Goal: Task Accomplishment & Management: Complete application form

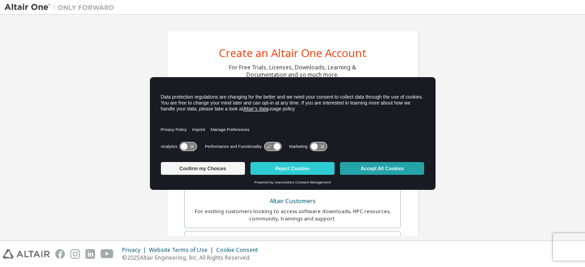
click at [375, 170] on button "Accept All Cookies" at bounding box center [382, 168] width 84 height 13
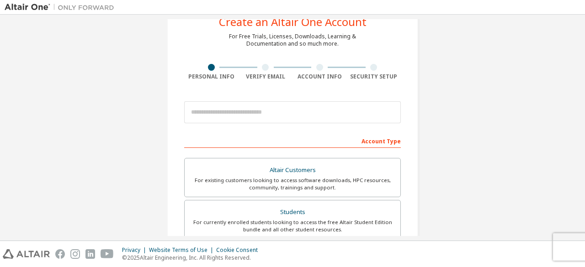
scroll to position [46, 0]
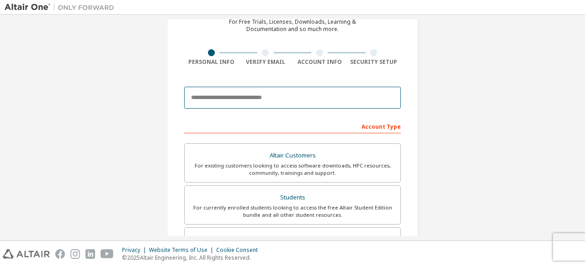
click at [228, 101] on input "email" at bounding box center [292, 98] width 217 height 22
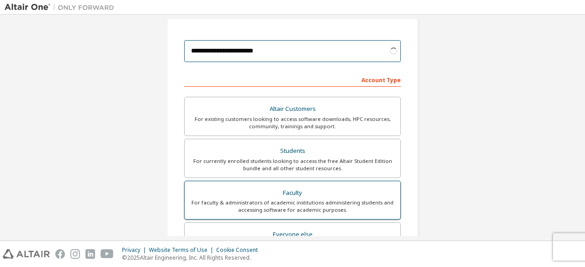
scroll to position [137, 0]
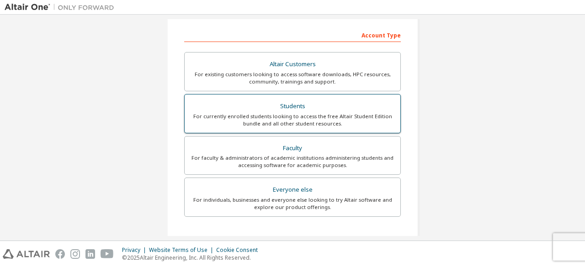
type input "**********"
click at [311, 109] on div "Students" at bounding box center [292, 106] width 205 height 13
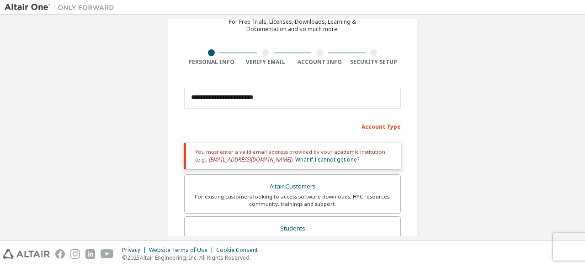
scroll to position [91, 0]
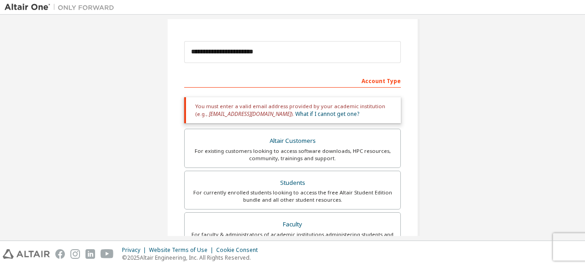
click at [330, 128] on div "Academic emails outside our recognised list will require manual verification. Y…" at bounding box center [292, 194] width 217 height 204
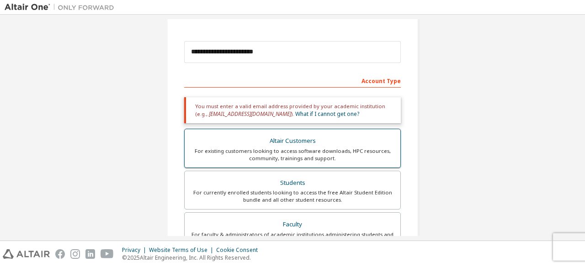
click at [319, 139] on div "Altair Customers" at bounding box center [292, 141] width 205 height 13
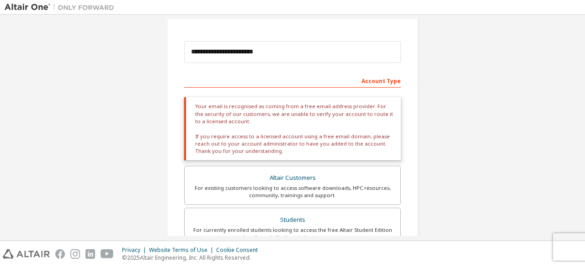
scroll to position [183, 0]
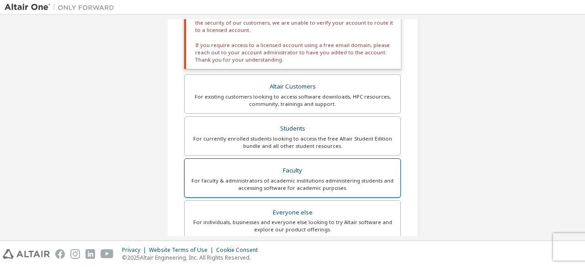
click at [321, 181] on div "For faculty & administrators of academic institutions administering students an…" at bounding box center [292, 184] width 205 height 15
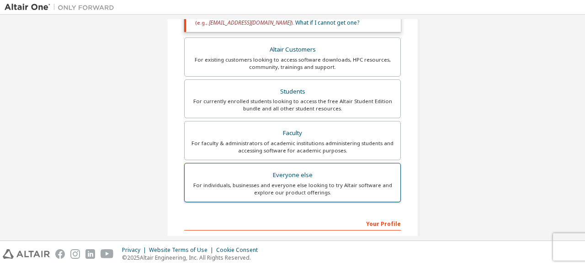
click at [305, 184] on div "For individuals, businesses and everyone else looking to try Altair software an…" at bounding box center [292, 189] width 205 height 15
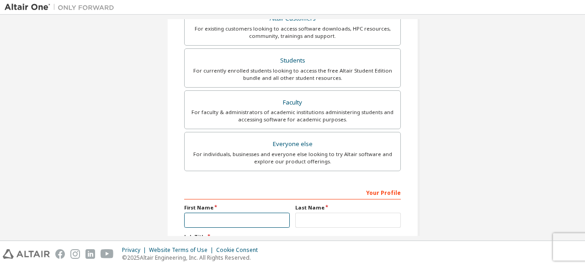
click at [271, 214] on input "text" at bounding box center [237, 220] width 106 height 15
type input "********"
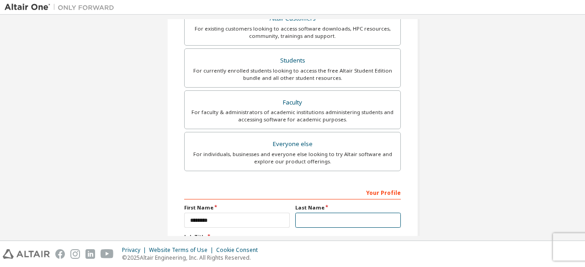
click at [297, 217] on input "text" at bounding box center [348, 220] width 106 height 15
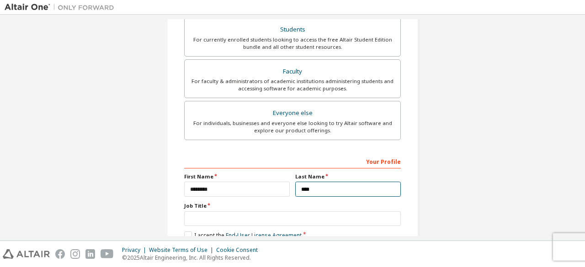
scroll to position [264, 0]
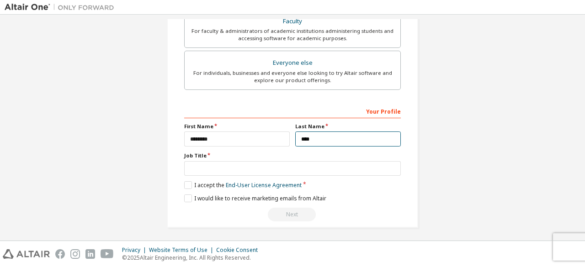
type input "****"
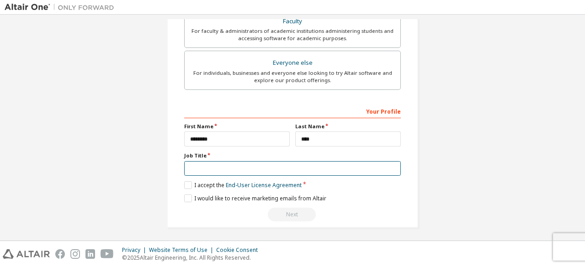
click at [256, 167] on input "text" at bounding box center [292, 168] width 217 height 15
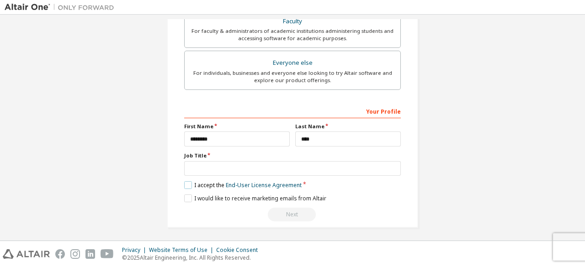
click at [187, 181] on label "I accept the End-User License Agreement" at bounding box center [242, 185] width 117 height 8
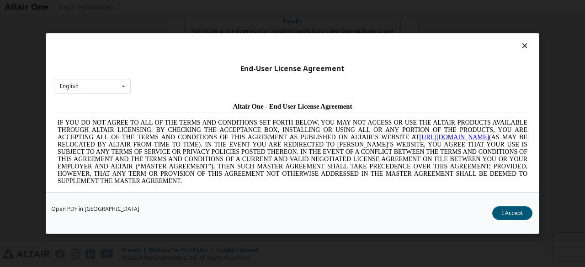
scroll to position [0, 0]
click at [508, 217] on button "I Accept" at bounding box center [512, 214] width 40 height 14
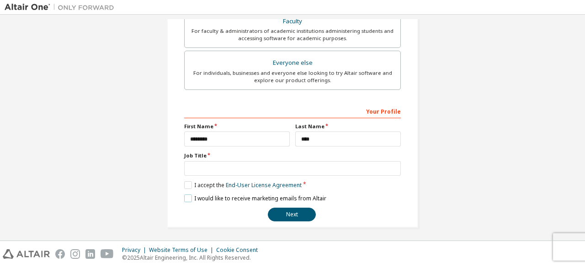
click at [189, 196] on label "I would like to receive marketing emails from Altair" at bounding box center [255, 199] width 142 height 8
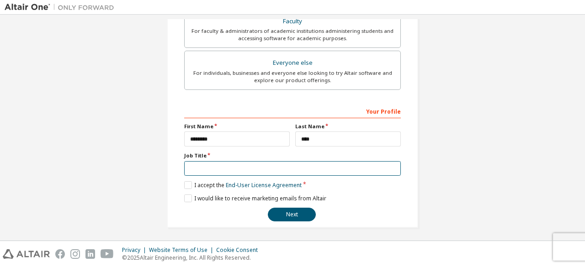
click at [239, 170] on input "text" at bounding box center [292, 168] width 217 height 15
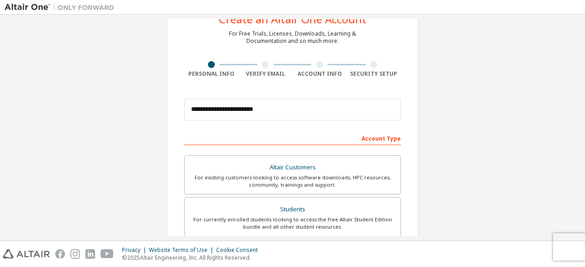
scroll to position [46, 0]
